Goal: Information Seeking & Learning: Learn about a topic

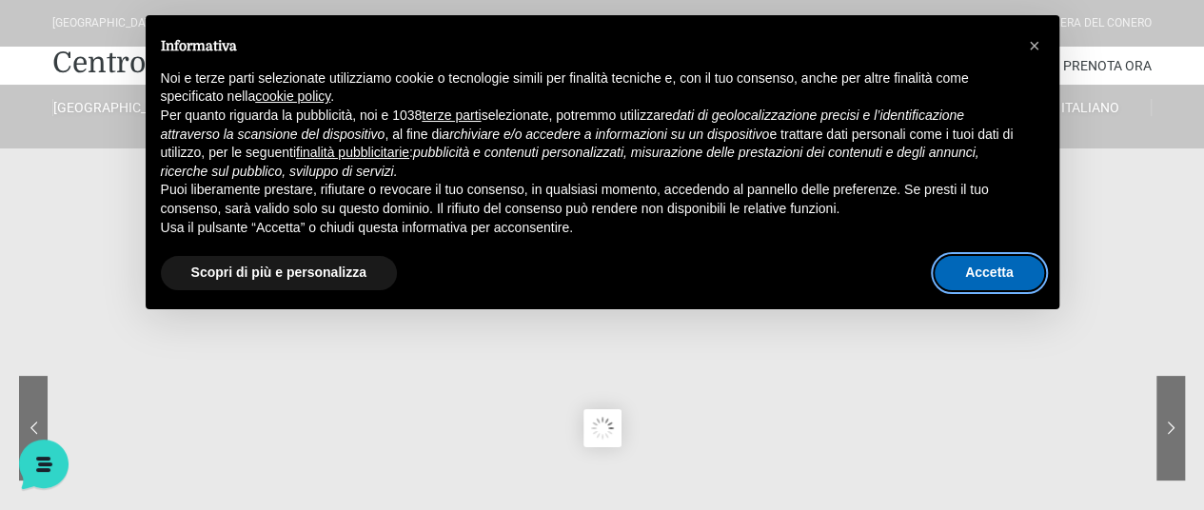
click at [1012, 273] on button "Accetta" at bounding box center [988, 273] width 109 height 34
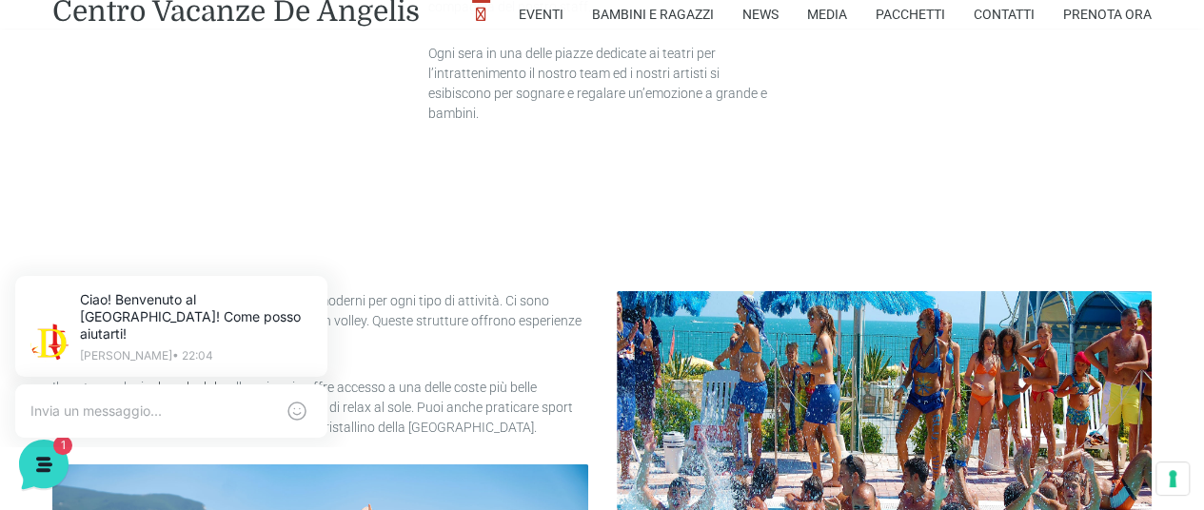
scroll to position [3306, 0]
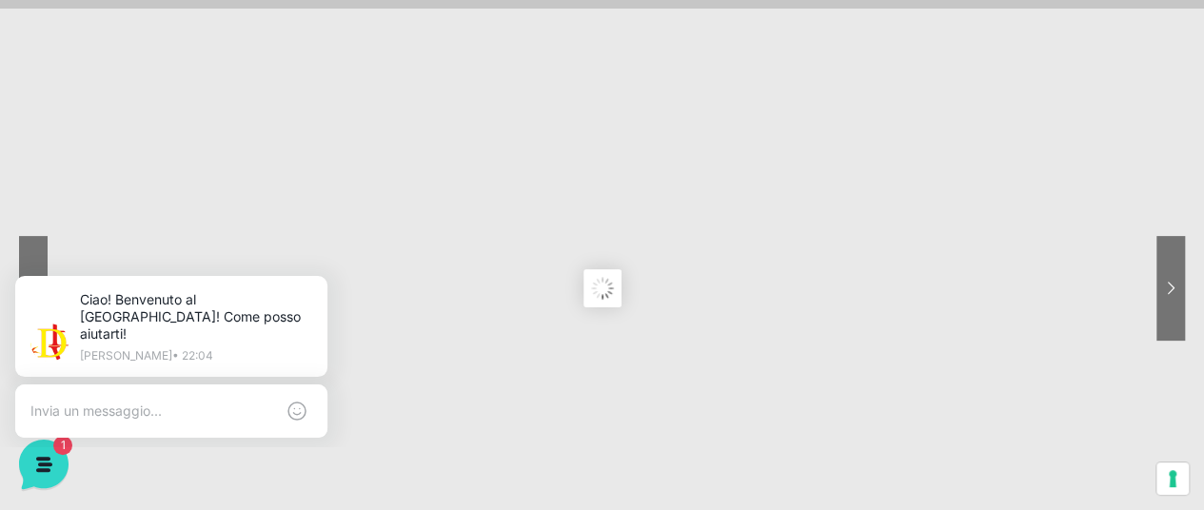
scroll to position [0, 0]
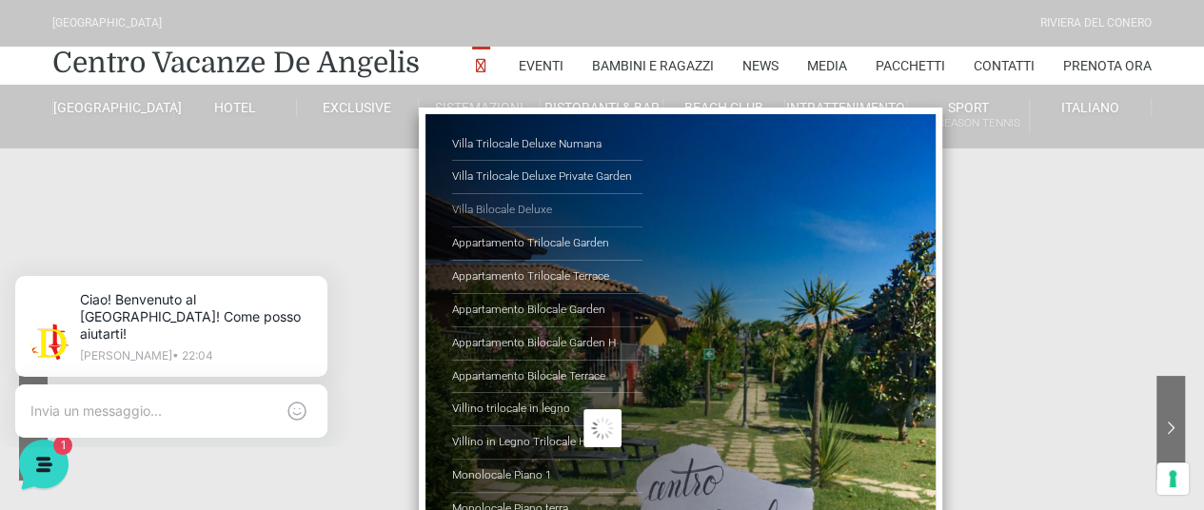
click at [532, 210] on link "Villa Bilocale Deluxe" at bounding box center [547, 210] width 190 height 33
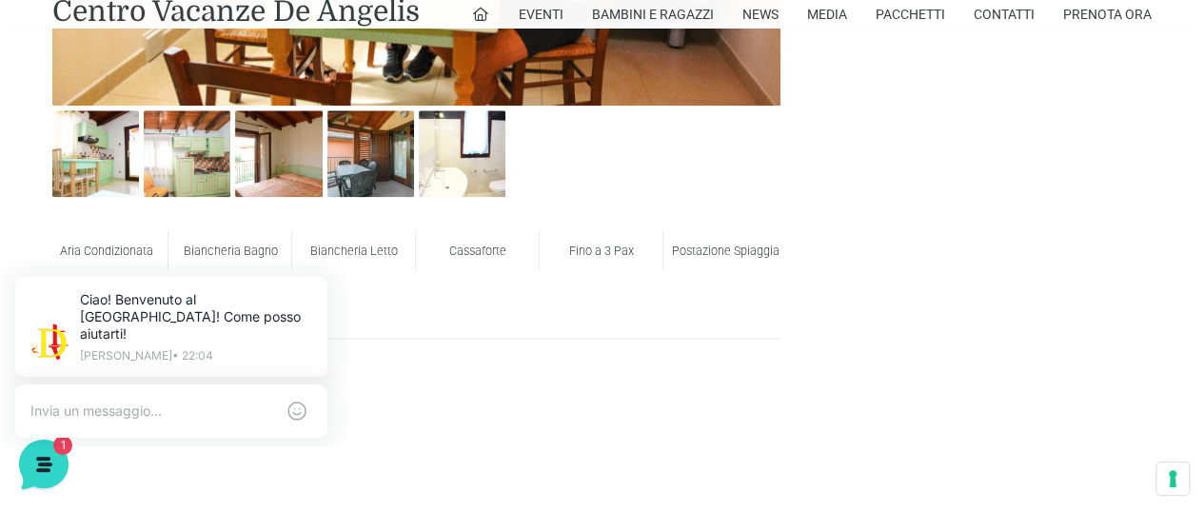
scroll to position [1092, 0]
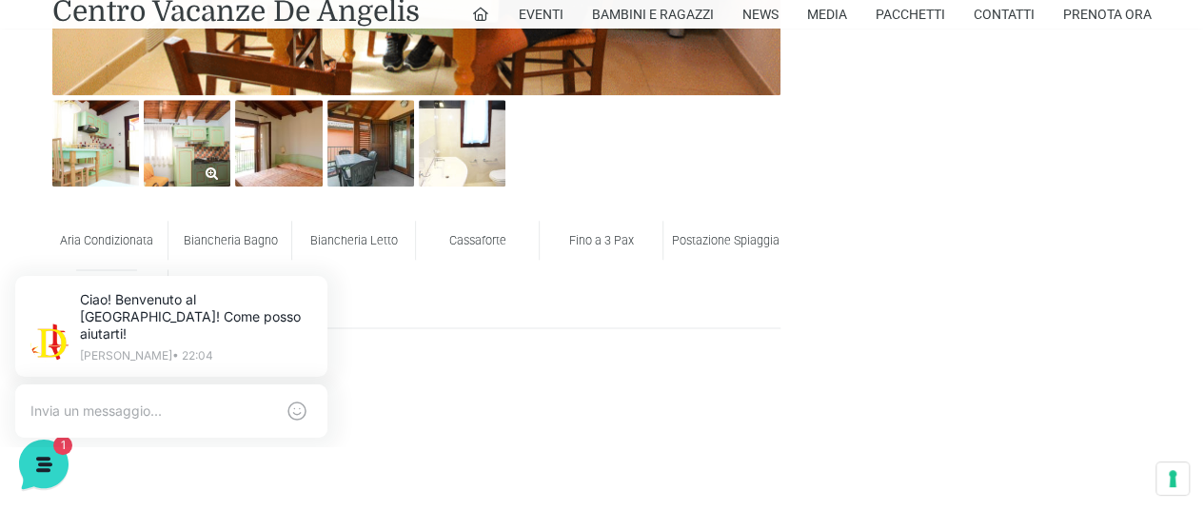
click at [187, 151] on img at bounding box center [187, 143] width 87 height 87
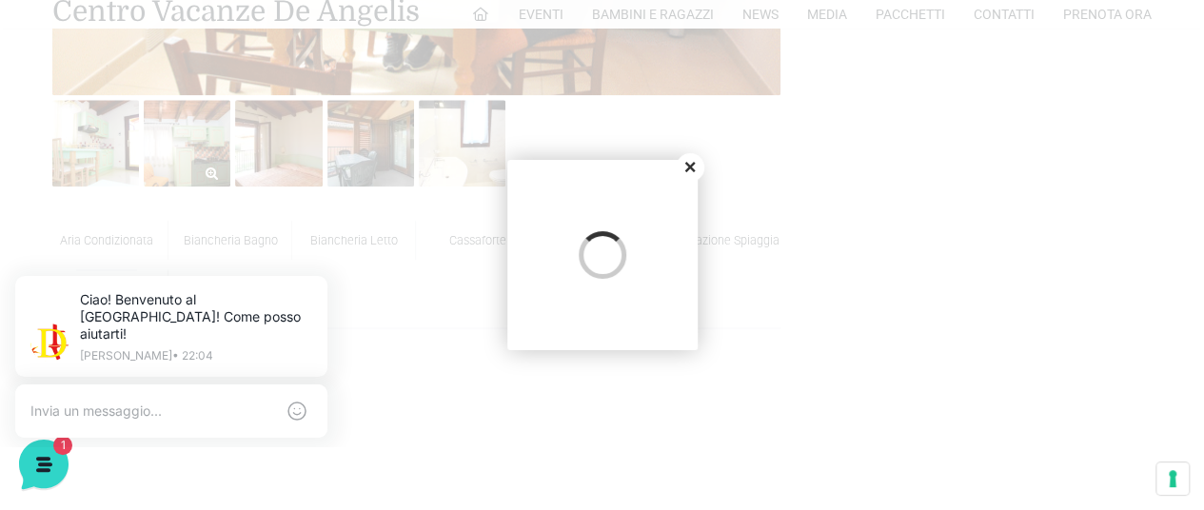
click at [187, 151] on div at bounding box center [602, 255] width 1204 height 510
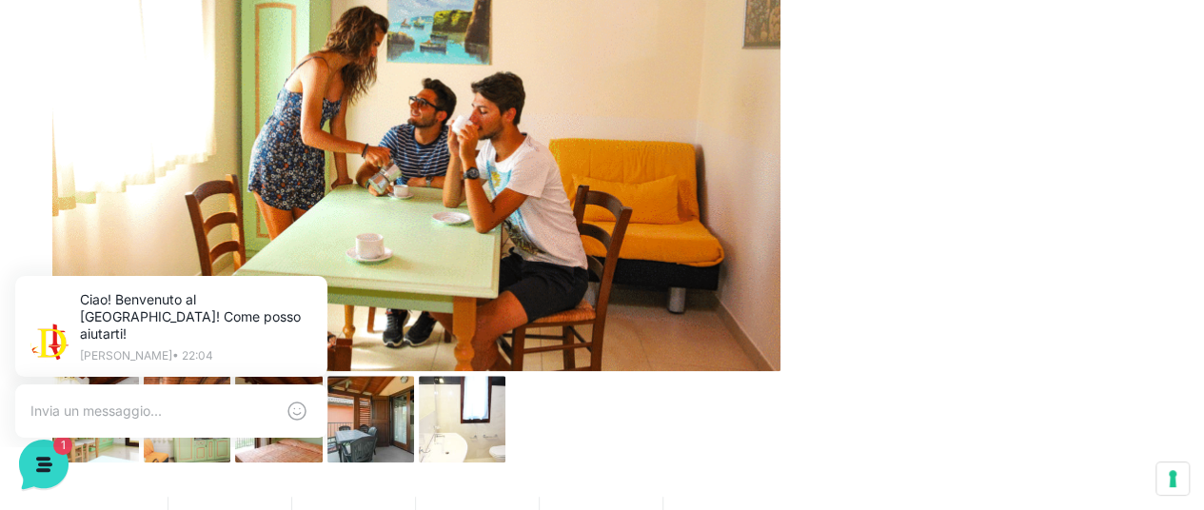
scroll to position [792, 0]
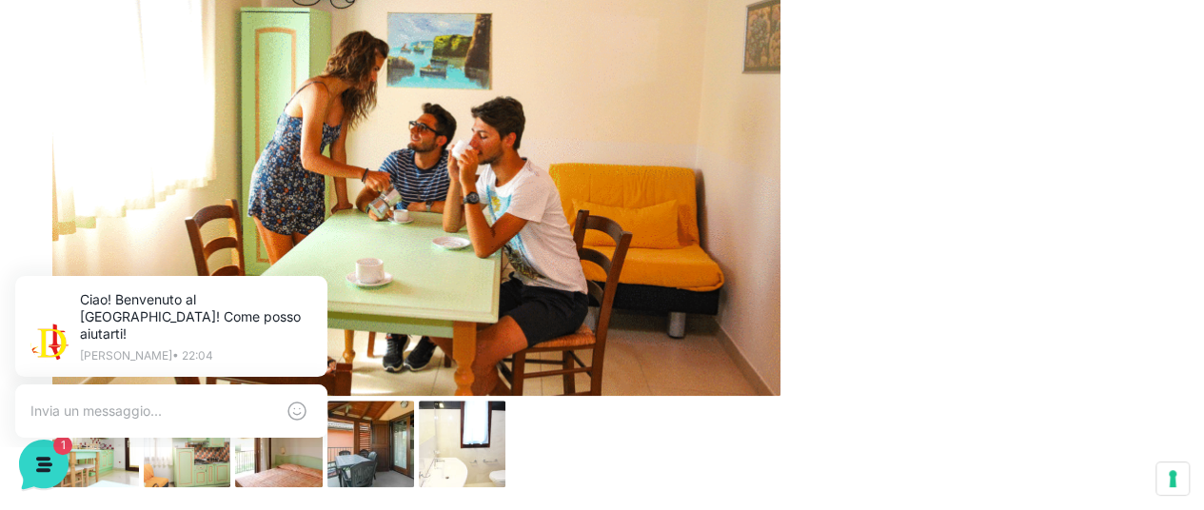
click at [579, 176] on img at bounding box center [416, 153] width 728 height 485
click at [326, 273] on icon at bounding box center [323, 279] width 15 height 15
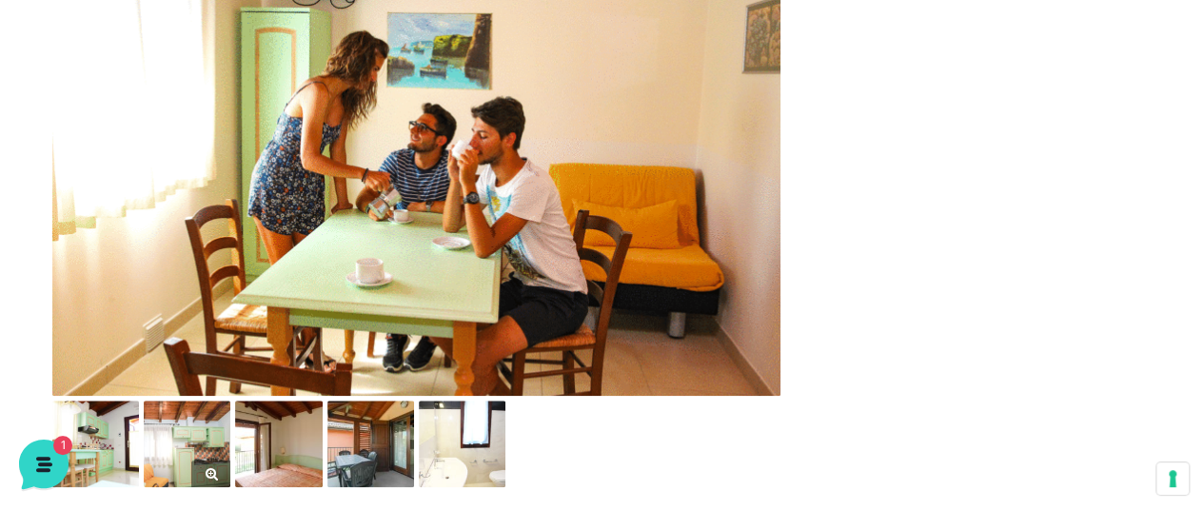
click at [182, 427] on img at bounding box center [187, 444] width 87 height 87
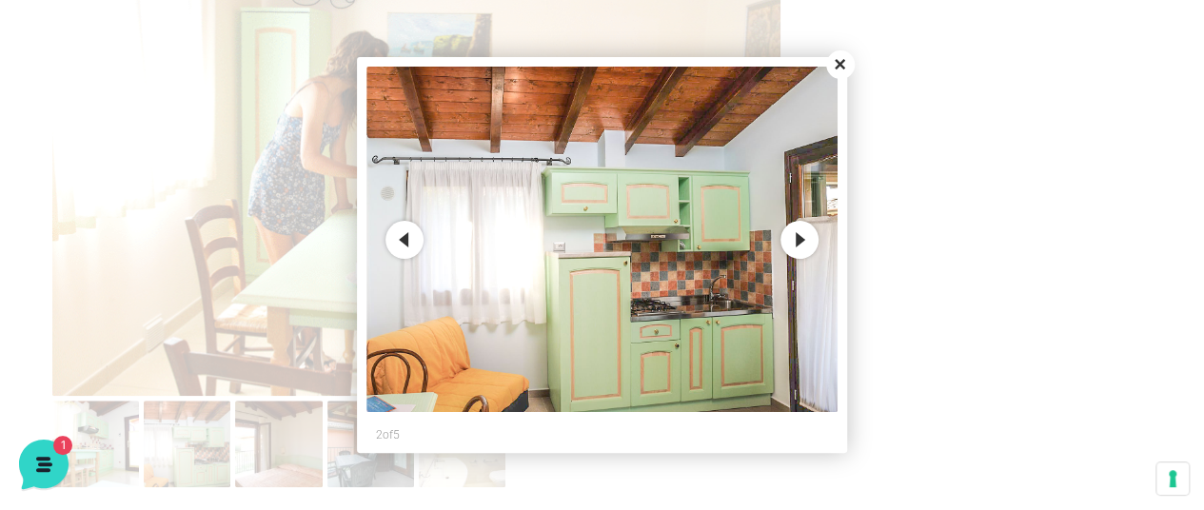
click at [804, 258] on img at bounding box center [601, 239] width 471 height 345
click at [796, 237] on button "Next" at bounding box center [799, 240] width 38 height 38
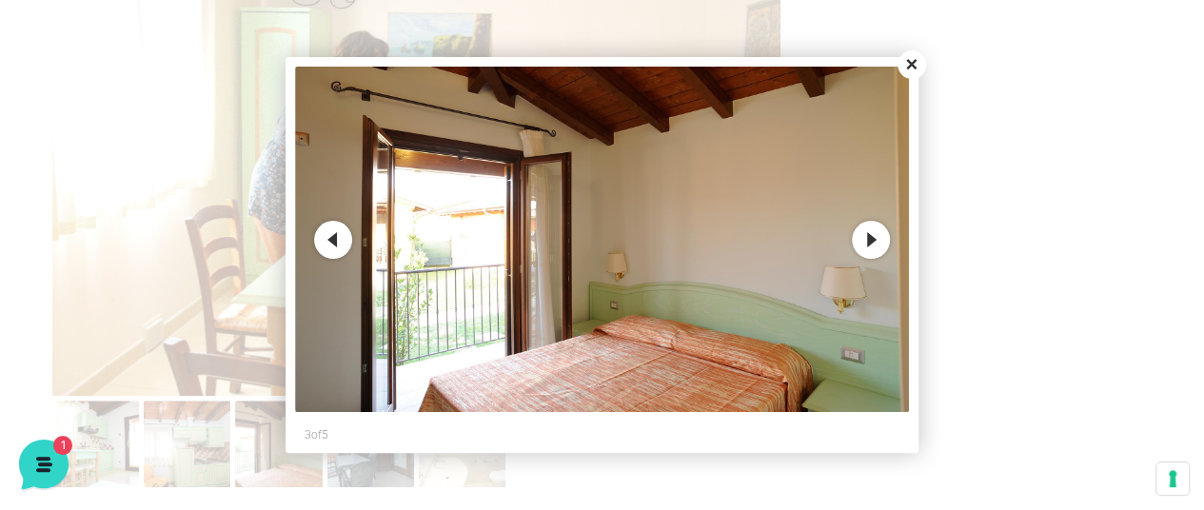
click at [872, 241] on button "Next" at bounding box center [871, 240] width 38 height 38
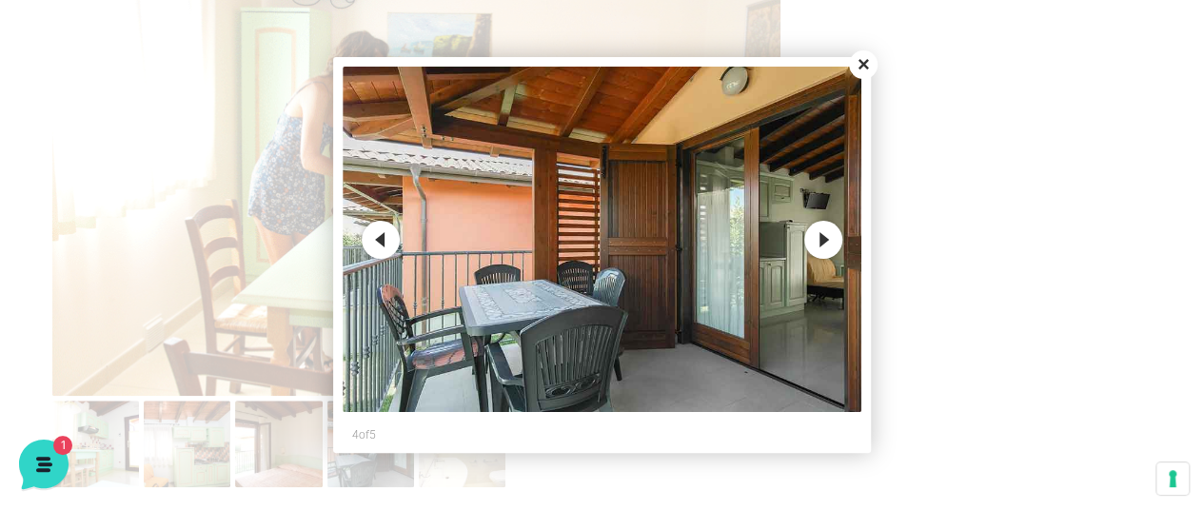
click at [822, 235] on button "Next" at bounding box center [823, 240] width 38 height 38
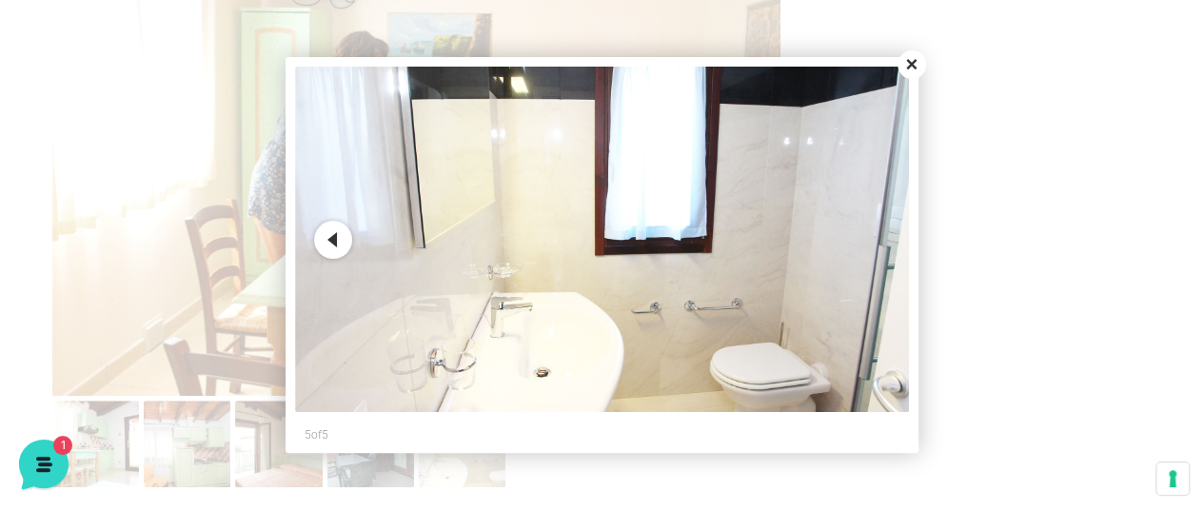
click at [919, 65] on button "Close" at bounding box center [911, 64] width 29 height 29
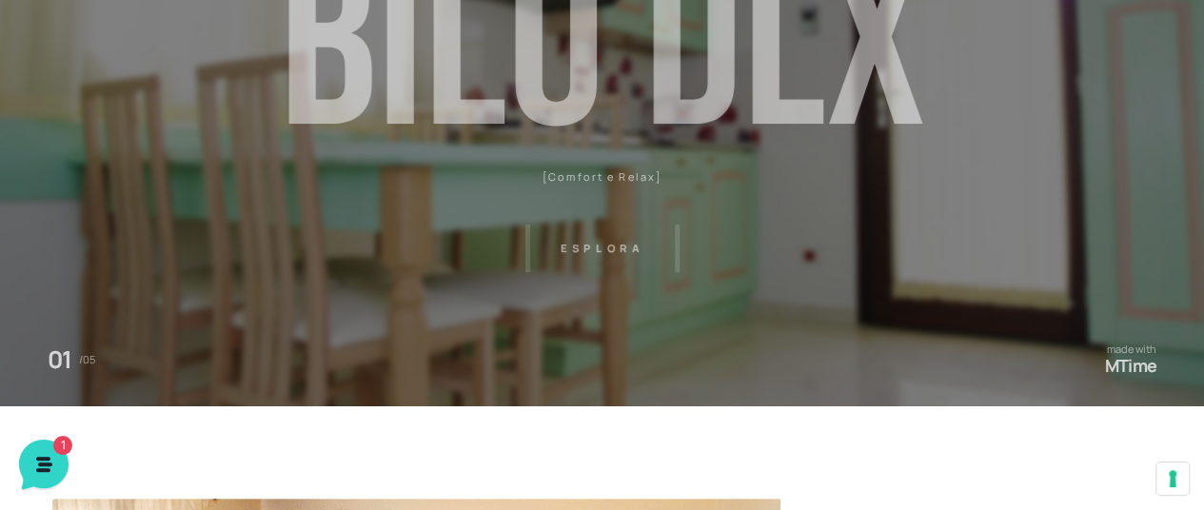
scroll to position [200, 0]
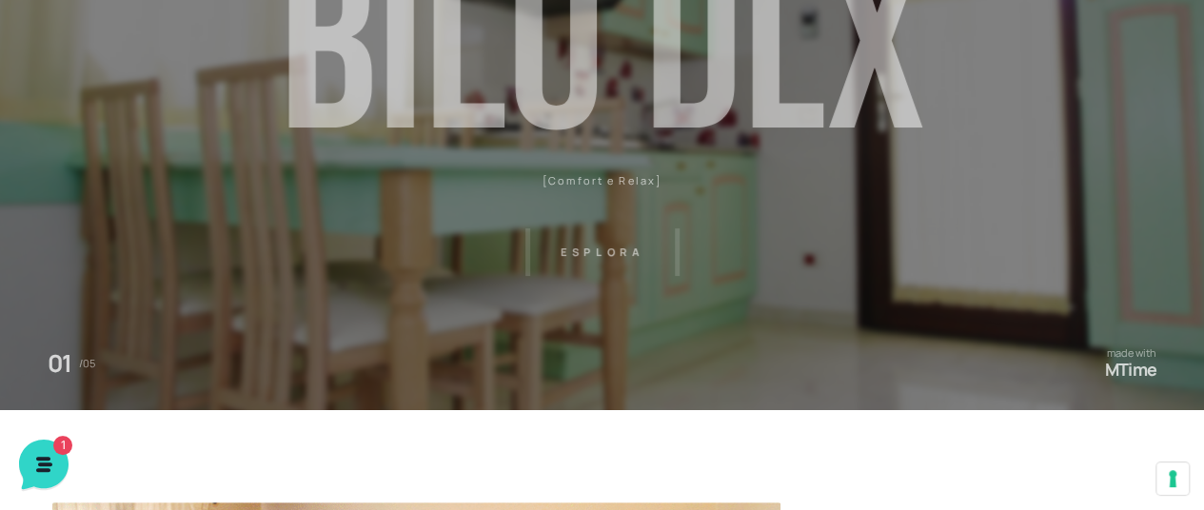
click at [592, 249] on header "Villaggio Hotel Resort Riviera Del Conero Centro Vacanze De Angelis Eventi Miss…" at bounding box center [602, 228] width 1204 height 856
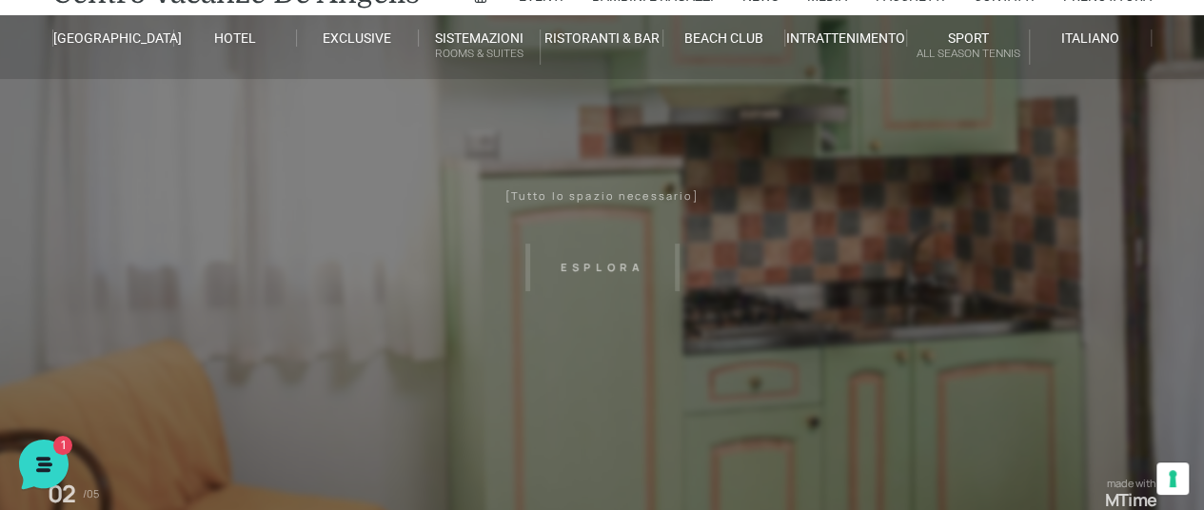
scroll to position [67, 0]
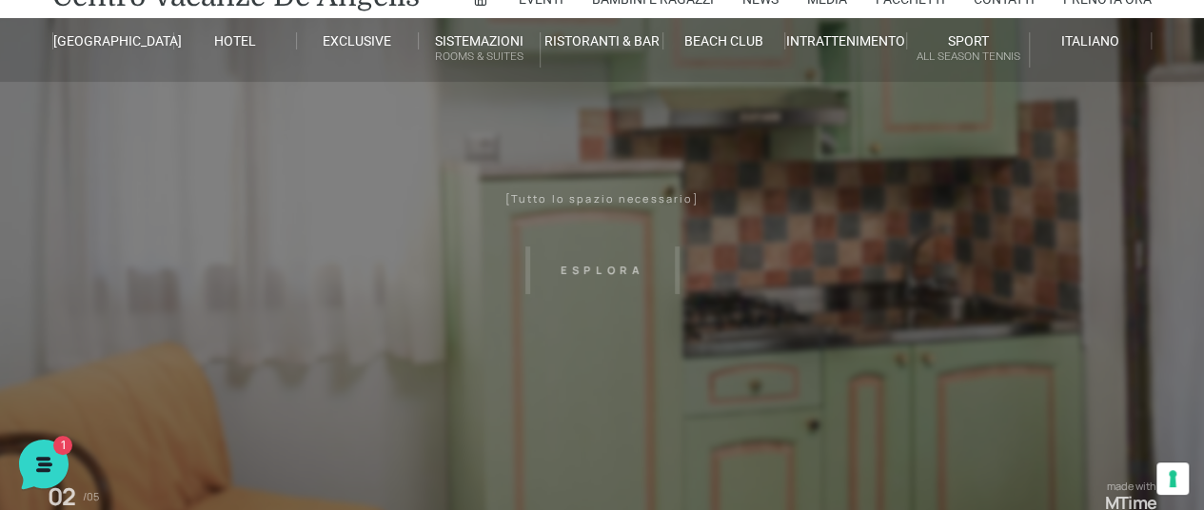
click at [604, 266] on header "Villaggio Hotel Resort Riviera Del Conero Centro Vacanze De Angelis Eventi Miss…" at bounding box center [602, 361] width 1204 height 856
click at [616, 193] on header "Villaggio Hotel Resort Riviera Del Conero Centro Vacanze De Angelis Eventi Miss…" at bounding box center [602, 361] width 1204 height 856
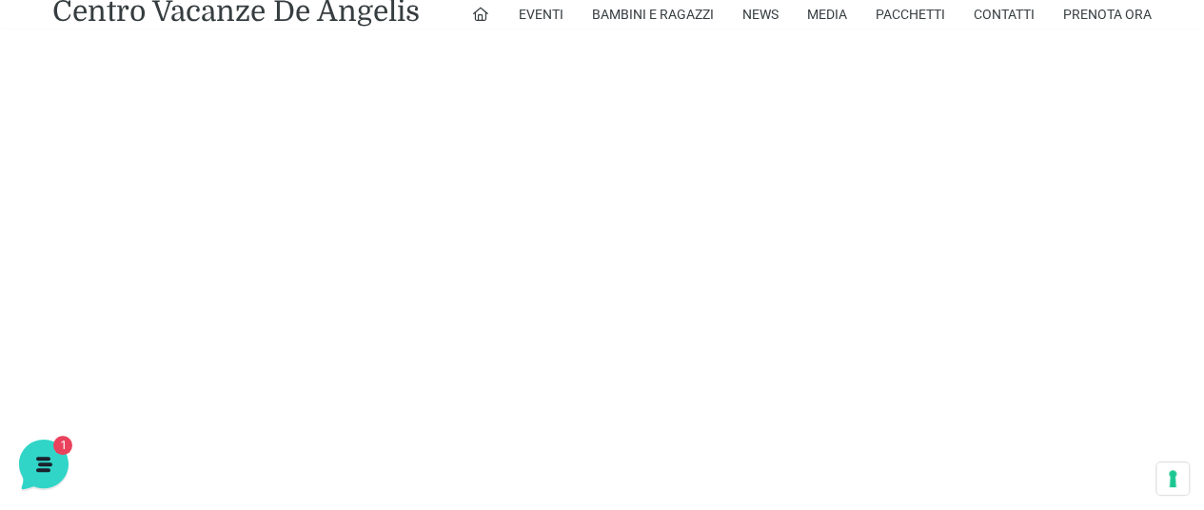
scroll to position [1436, 0]
click at [126, 429] on div at bounding box center [171, 437] width 365 height 19
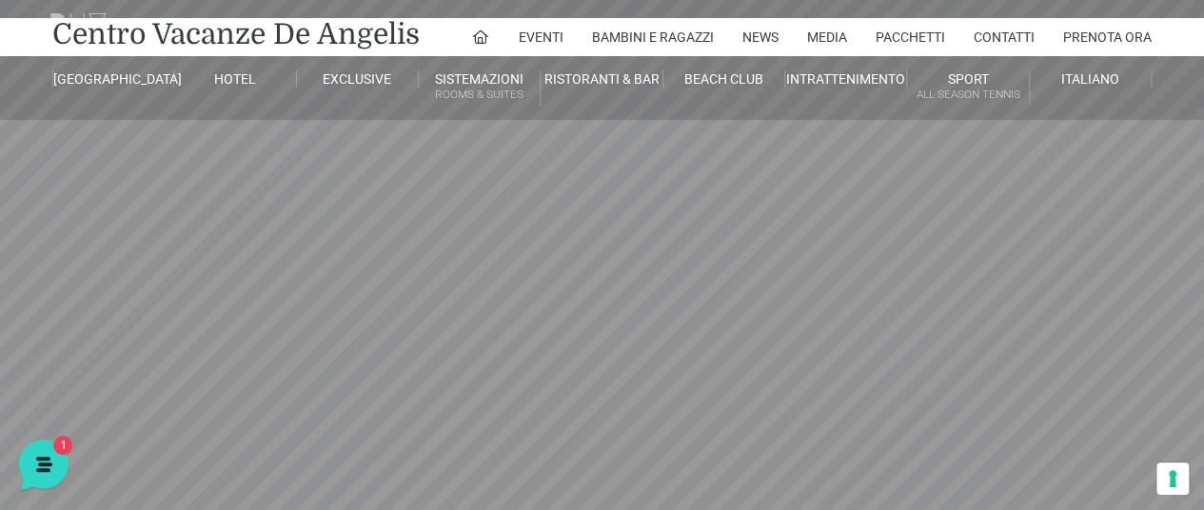
scroll to position [0, 0]
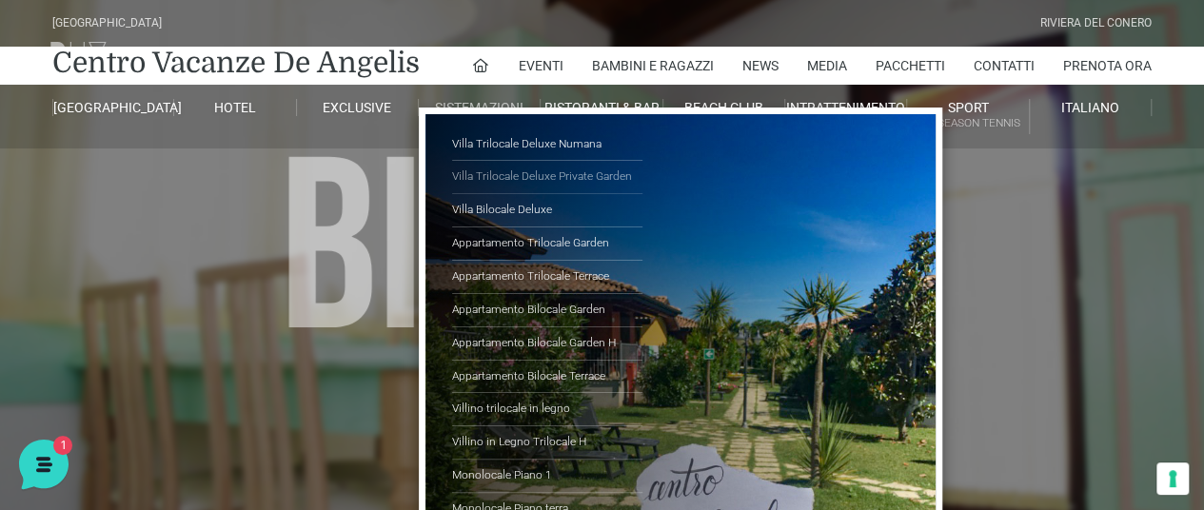
click at [499, 177] on link "Villa Trilocale Deluxe Private Garden" at bounding box center [547, 177] width 190 height 33
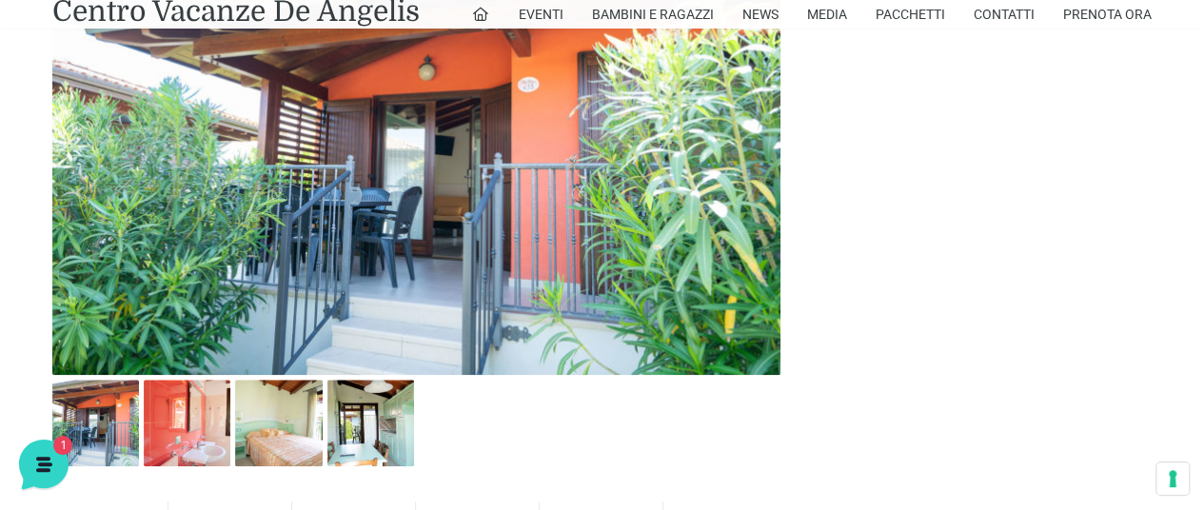
scroll to position [825, 0]
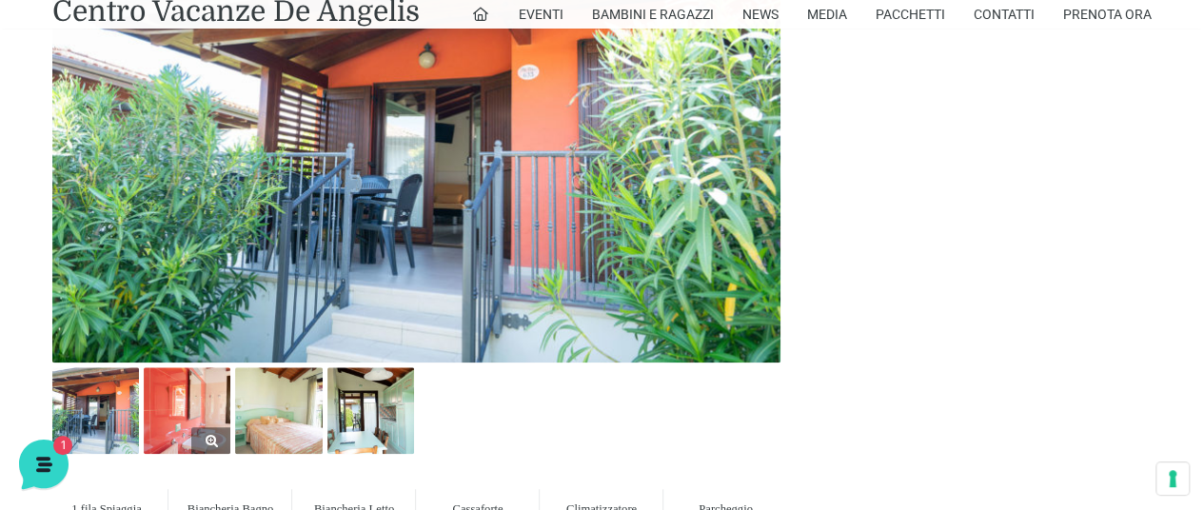
click at [194, 407] on img at bounding box center [187, 410] width 87 height 87
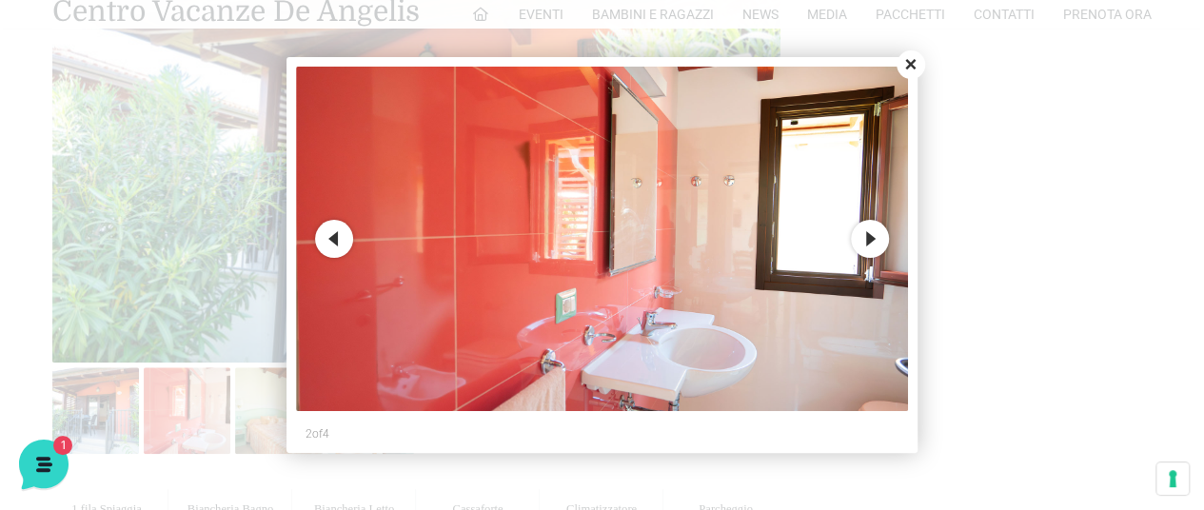
click at [875, 234] on button "Next" at bounding box center [870, 239] width 38 height 38
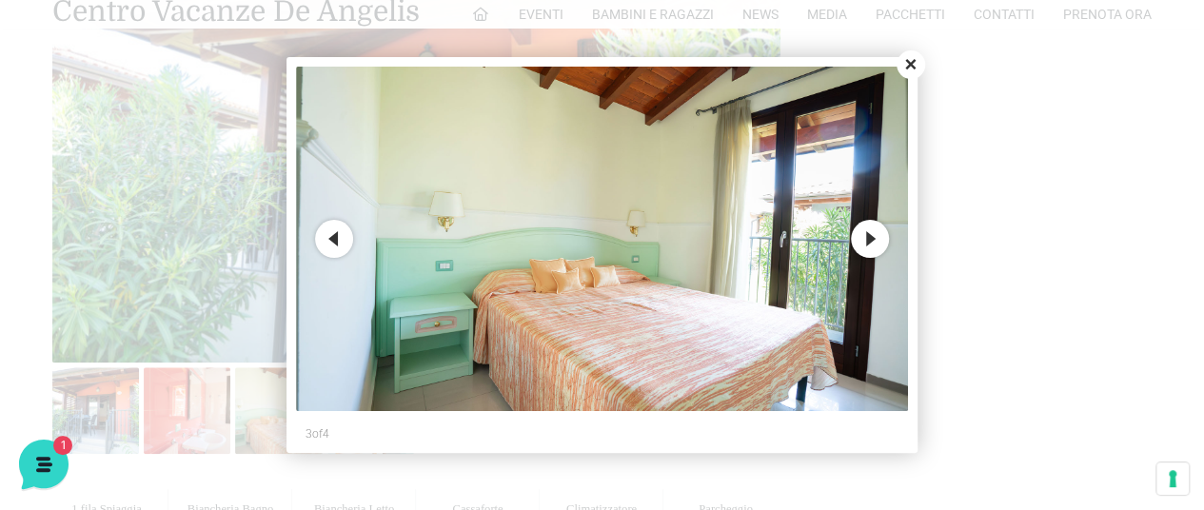
click at [875, 234] on button "Next" at bounding box center [870, 239] width 38 height 38
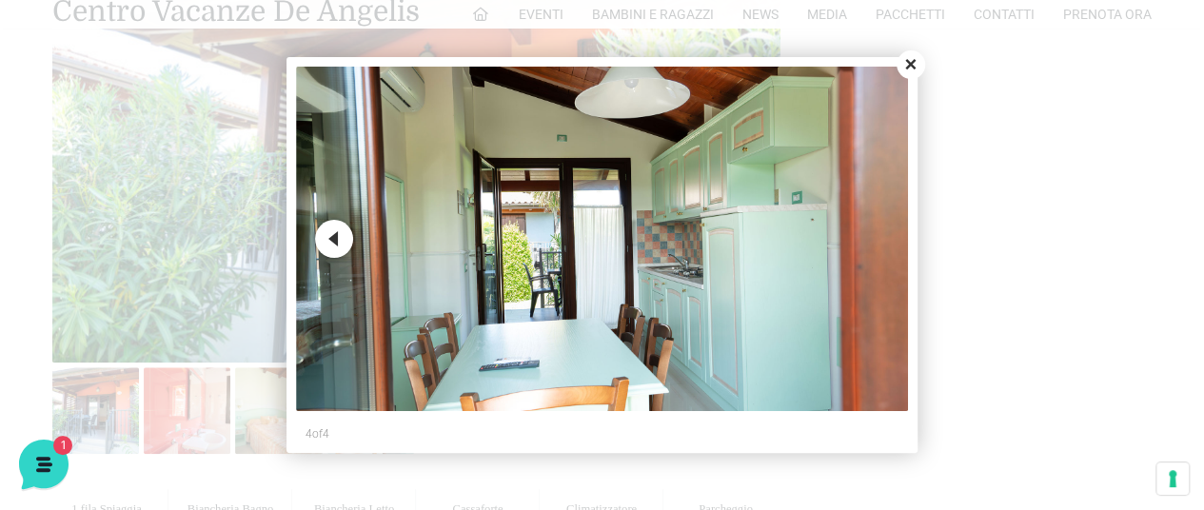
click at [875, 234] on img at bounding box center [602, 239] width 612 height 344
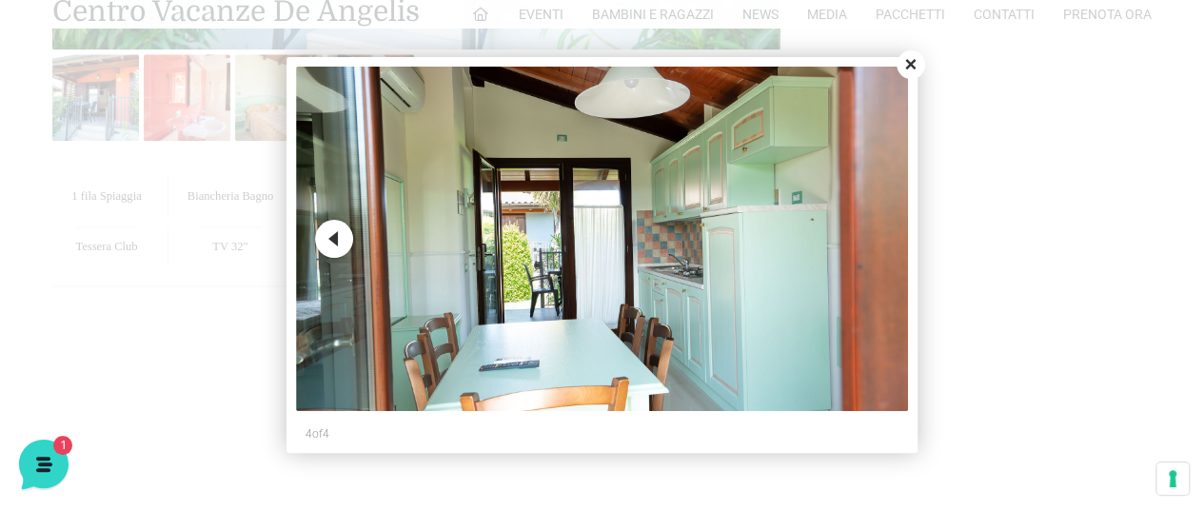
scroll to position [1140, 0]
click at [912, 63] on button "Close" at bounding box center [910, 64] width 29 height 29
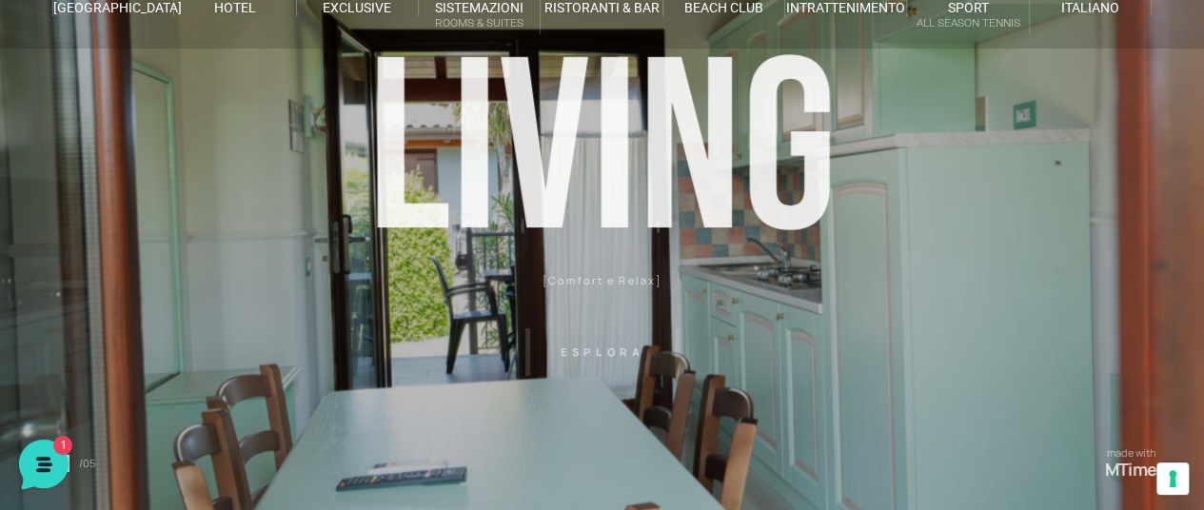
scroll to position [0, 0]
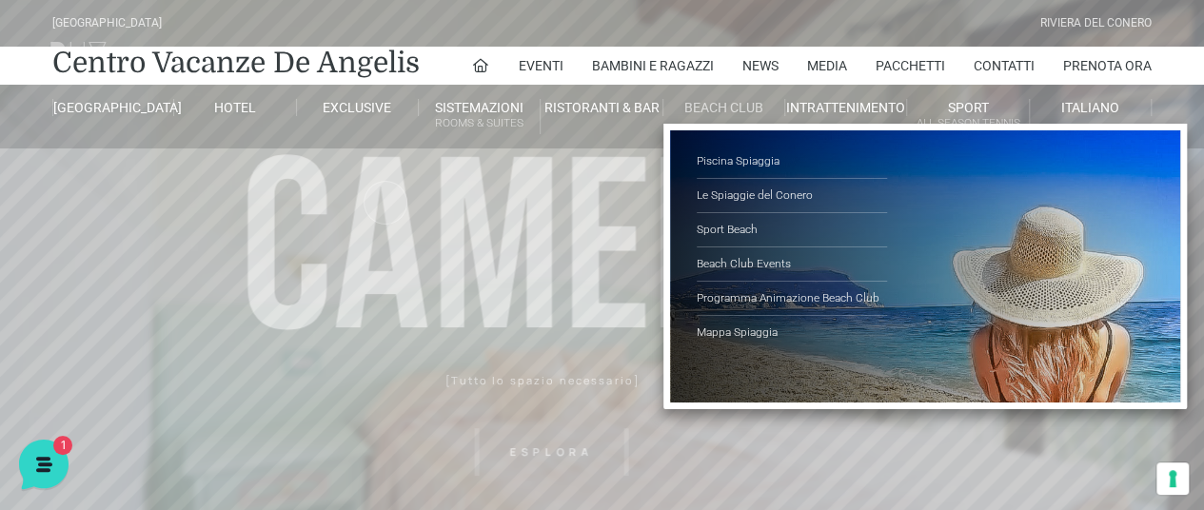
click at [744, 111] on link "Beach Club" at bounding box center [724, 107] width 122 height 17
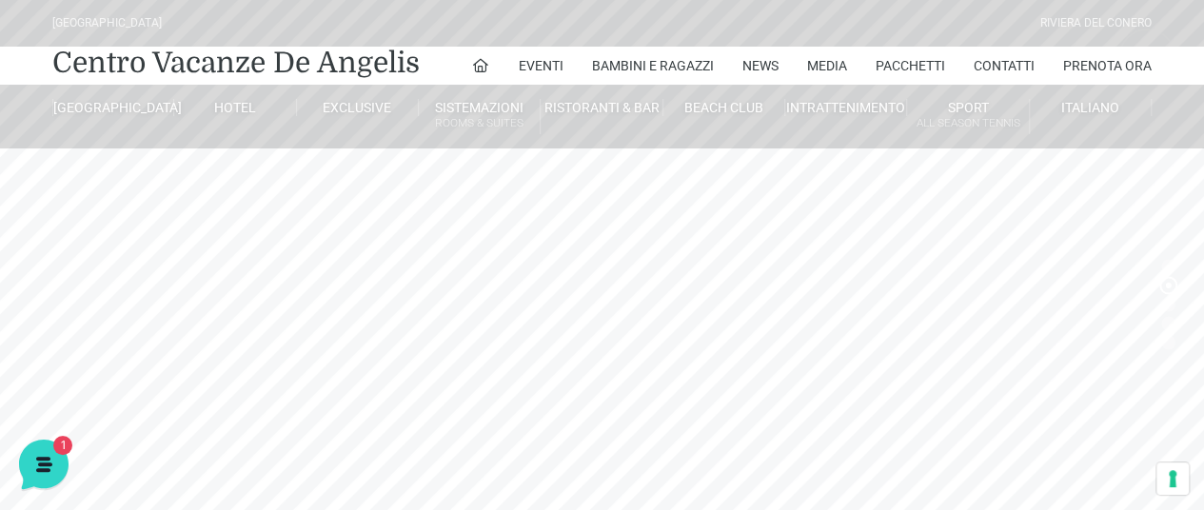
click at [791, 289] on sr7-mask at bounding box center [602, 304] width 1204 height 609
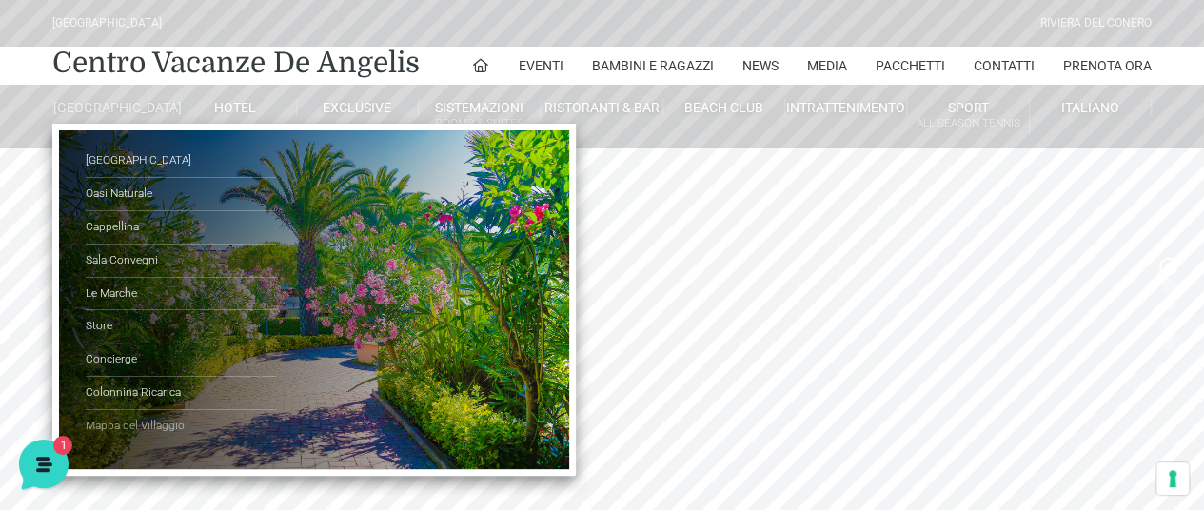
click at [164, 439] on link "Mappa del Villaggio" at bounding box center [181, 426] width 190 height 32
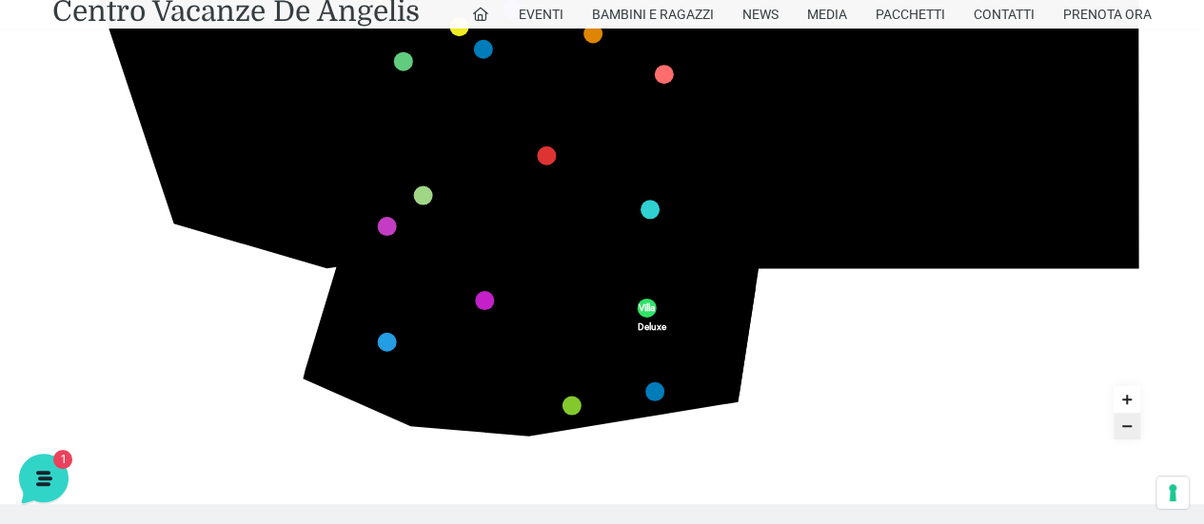
scroll to position [663, 0]
